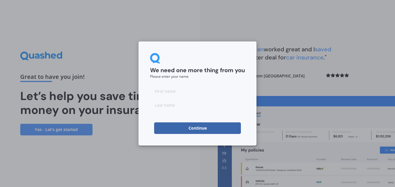
click at [198, 89] on input at bounding box center [197, 91] width 95 height 12
type input "Joshua"
type input "Morris"
click button "Continue" at bounding box center [197, 128] width 87 height 12
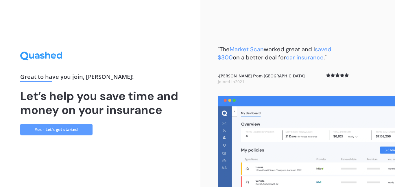
click at [83, 128] on link "Yes - Let’s get started" at bounding box center [56, 129] width 72 height 12
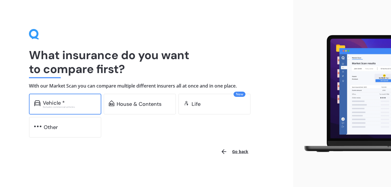
click at [80, 106] on div "Excludes commercial vehicles" at bounding box center [69, 107] width 53 height 2
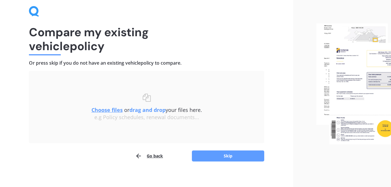
scroll to position [24, 0]
